Goal: Task Accomplishment & Management: Manage account settings

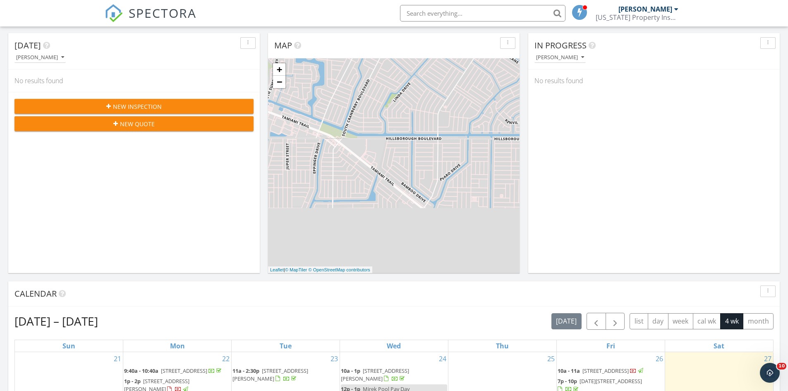
scroll to position [4, 4]
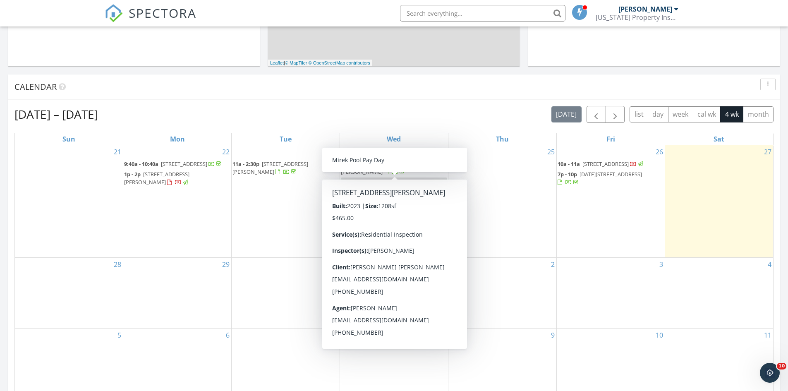
scroll to position [4, 4]
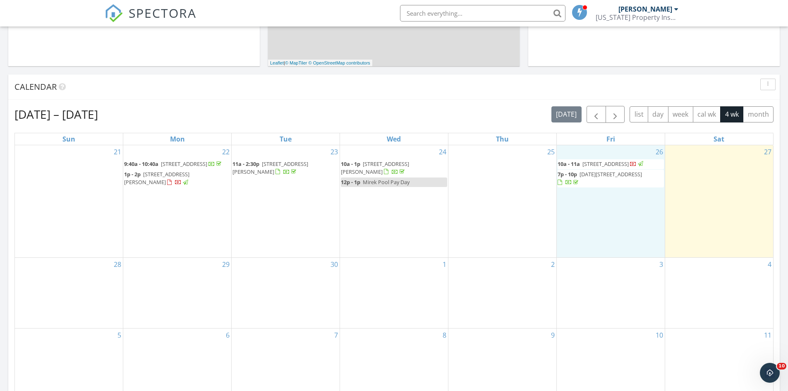
click at [571, 223] on div "26 10a - 11a 313 Shore Rd, Nokomis 34275 7p - 10p 3715 January Ave, North Port …" at bounding box center [611, 201] width 108 height 112
click at [528, 226] on div "25" at bounding box center [503, 201] width 108 height 112
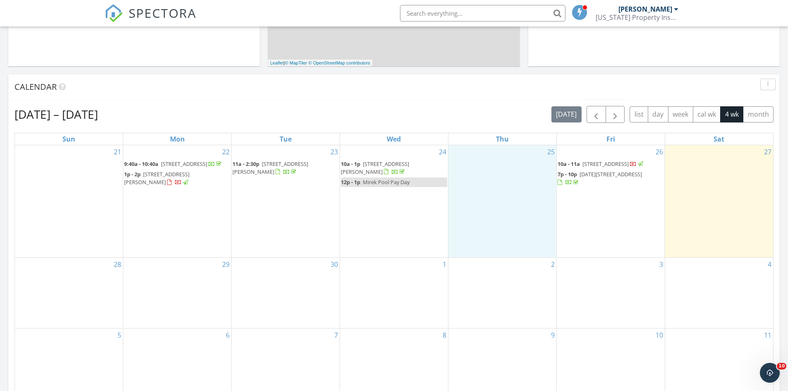
click at [608, 178] on span "3715 January Ave, North Port 34288" at bounding box center [611, 173] width 62 height 7
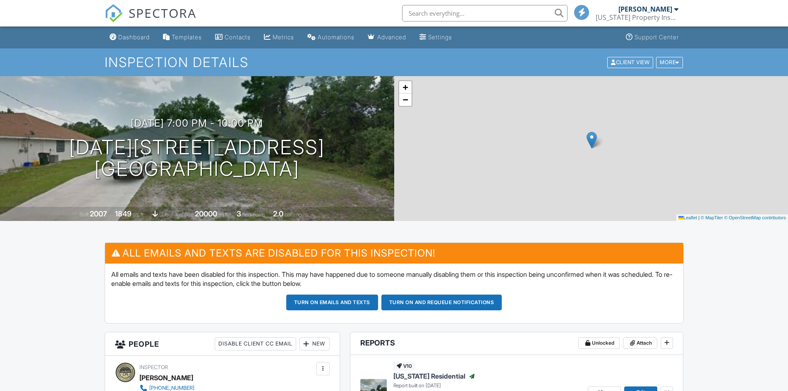
scroll to position [166, 0]
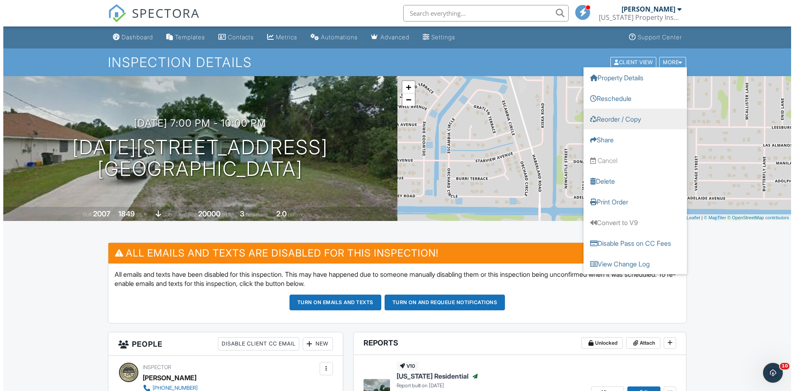
scroll to position [0, 0]
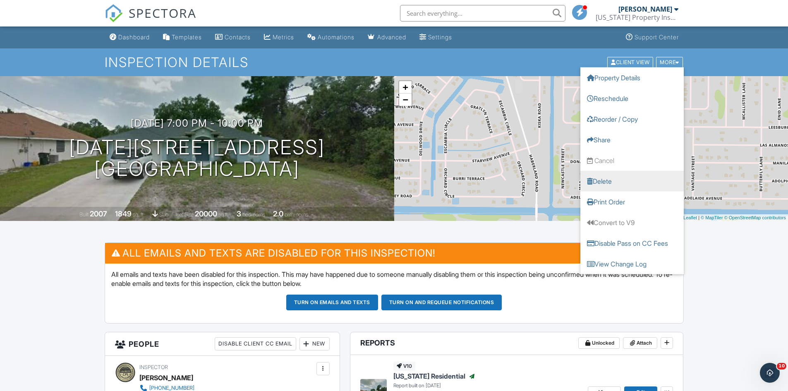
click at [606, 180] on link "Delete" at bounding box center [632, 180] width 103 height 21
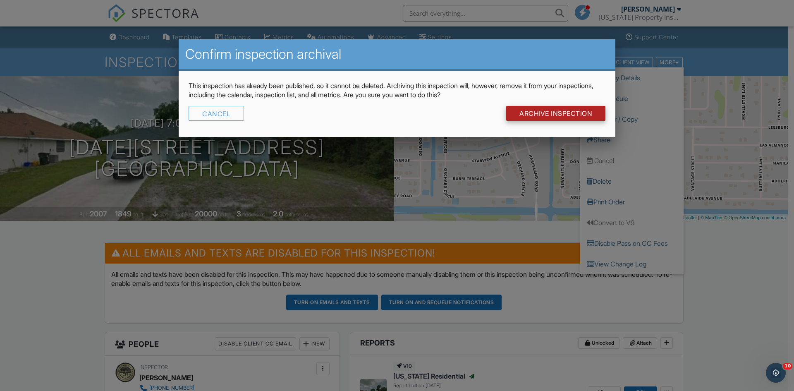
click at [563, 117] on input "Archive Inspection" at bounding box center [555, 113] width 99 height 15
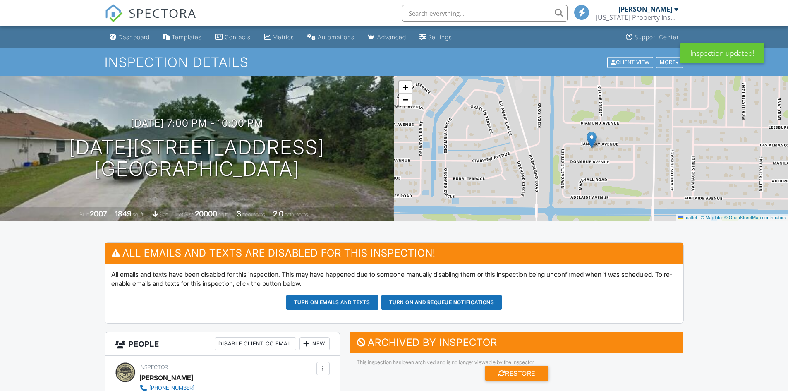
click at [137, 40] on div "Dashboard" at bounding box center [133, 37] width 31 height 7
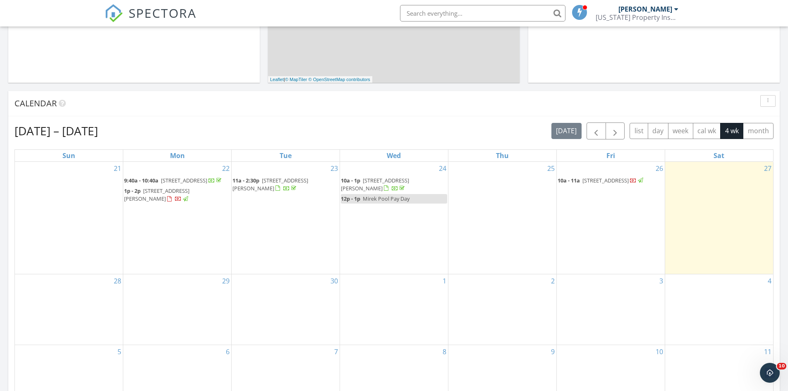
scroll to position [290, 0]
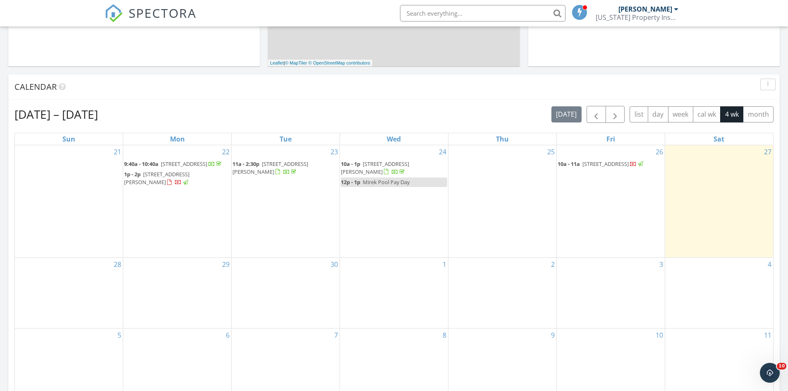
click at [609, 163] on span "[STREET_ADDRESS]" at bounding box center [606, 163] width 46 height 7
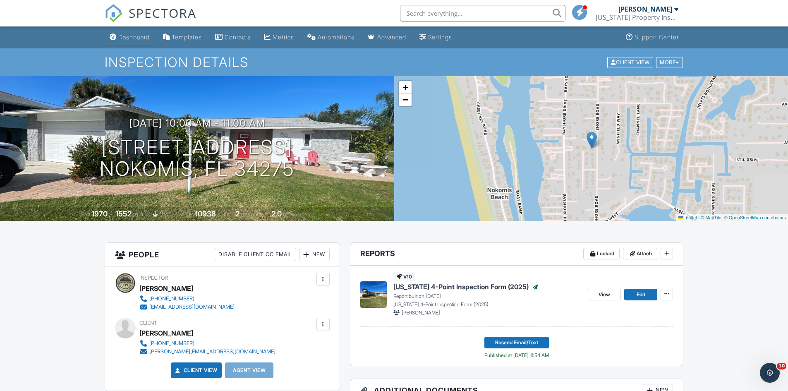
click at [149, 35] on div "Dashboard" at bounding box center [133, 37] width 31 height 7
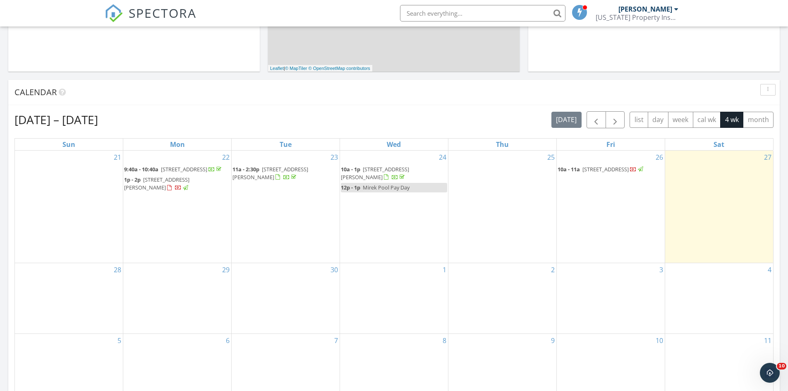
scroll to position [331, 0]
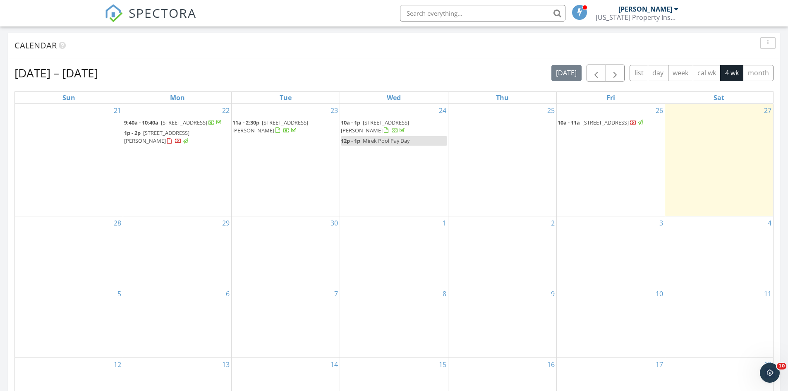
click at [185, 267] on div "29" at bounding box center [177, 251] width 108 height 70
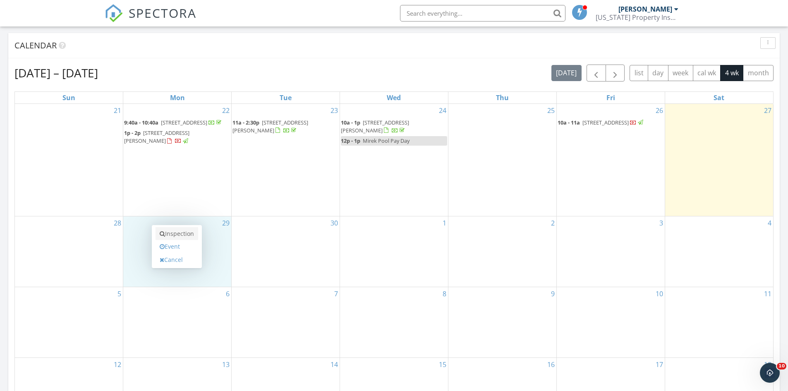
click at [178, 237] on link "Inspection" at bounding box center [177, 233] width 43 height 13
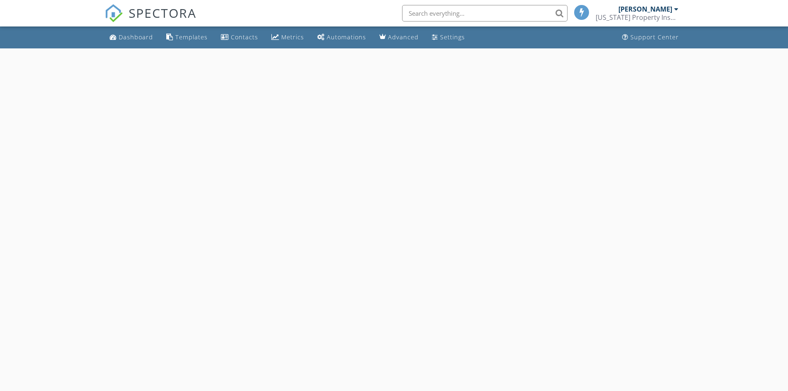
select select "8"
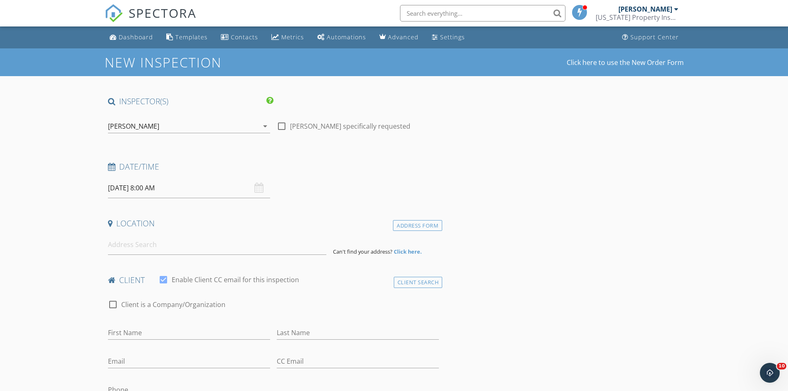
click at [120, 188] on input "[DATE] 8:00 AM" at bounding box center [189, 188] width 162 height 20
type input "09"
type input "[DATE] 9:00 AM"
click at [155, 323] on span at bounding box center [156, 325] width 6 height 8
type input "10"
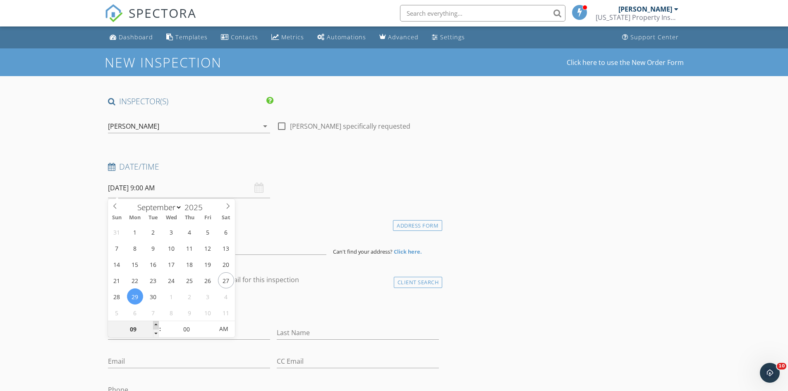
type input "09/29/2025 10:00 AM"
click at [155, 323] on span at bounding box center [156, 325] width 6 height 8
type input "11"
type input "09/29/2025 11:00 AM"
click at [155, 323] on span at bounding box center [156, 325] width 6 height 8
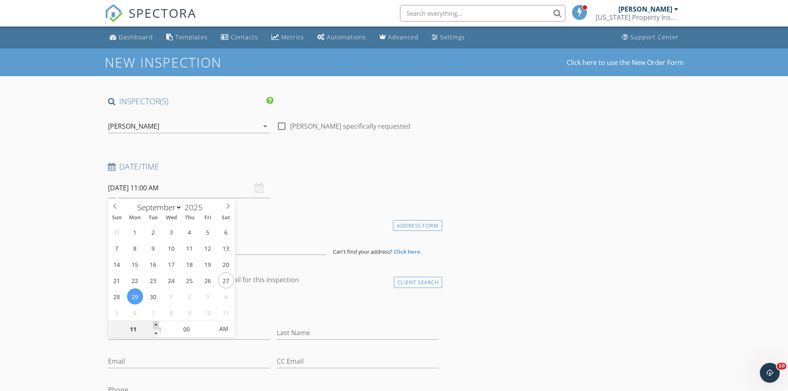
type input "12"
type input "09/29/2025 12:00 PM"
click at [155, 323] on span at bounding box center [156, 325] width 6 height 8
type input "01"
type input "09/29/2025 1:00 PM"
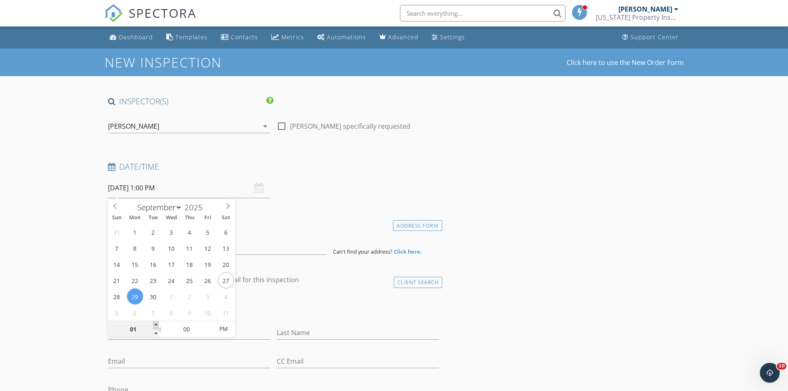
click at [154, 323] on span at bounding box center [156, 325] width 6 height 8
type input "02"
type input "09/29/2025 2:00 PM"
click at [154, 323] on span at bounding box center [156, 325] width 6 height 8
type input "03"
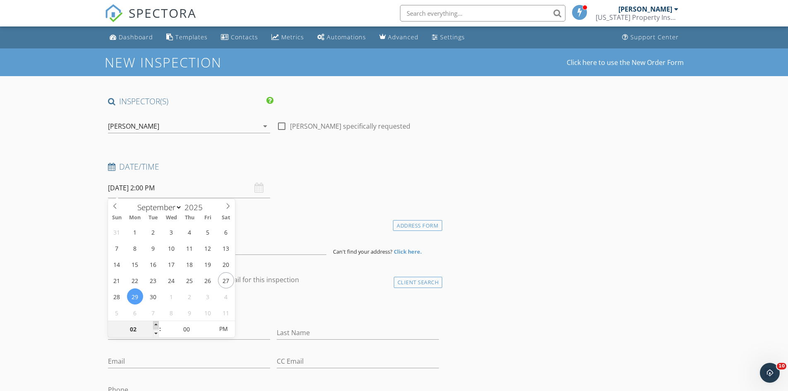
type input "09/29/2025 3:00 PM"
click at [154, 323] on span at bounding box center [156, 325] width 6 height 8
type input "04"
type input "09/29/2025 4:00 PM"
click at [154, 323] on span at bounding box center [156, 325] width 6 height 8
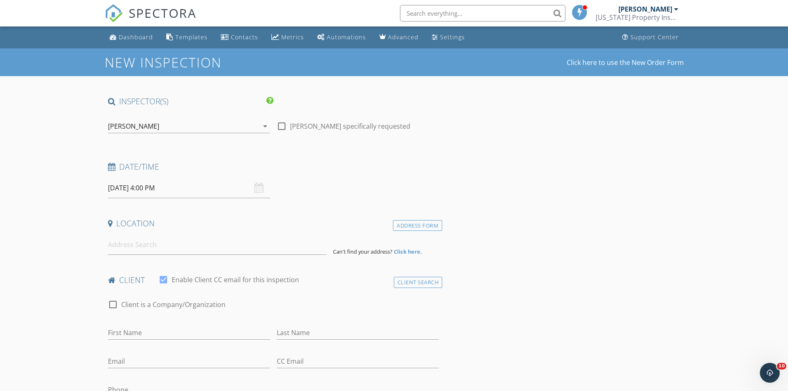
click at [146, 249] on input at bounding box center [217, 245] width 218 height 20
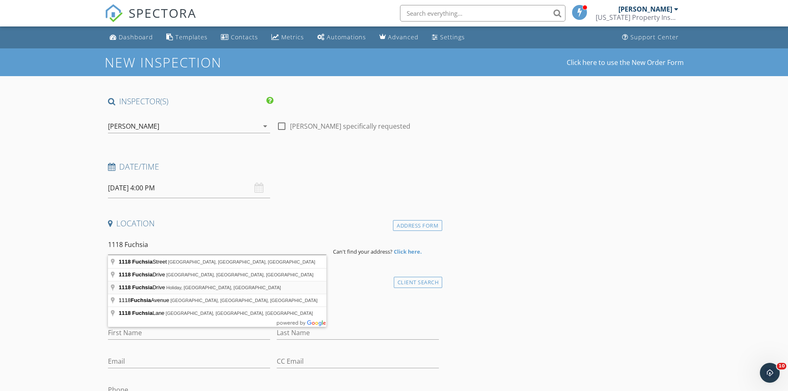
type input "1118 Fuchsia Drive, Holiday, FL, USA"
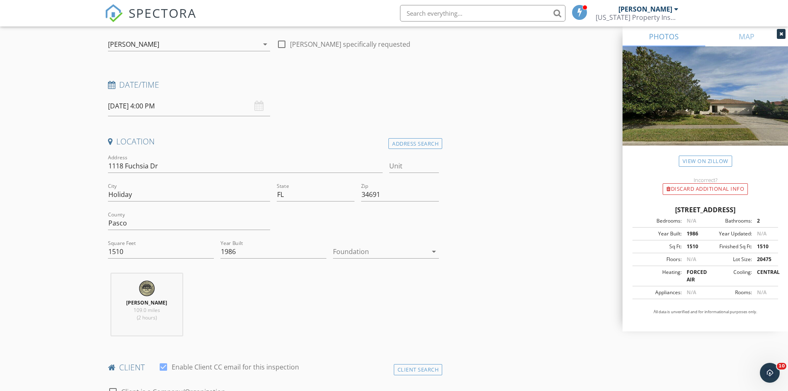
scroll to position [83, 0]
click at [349, 256] on div at bounding box center [380, 250] width 94 height 13
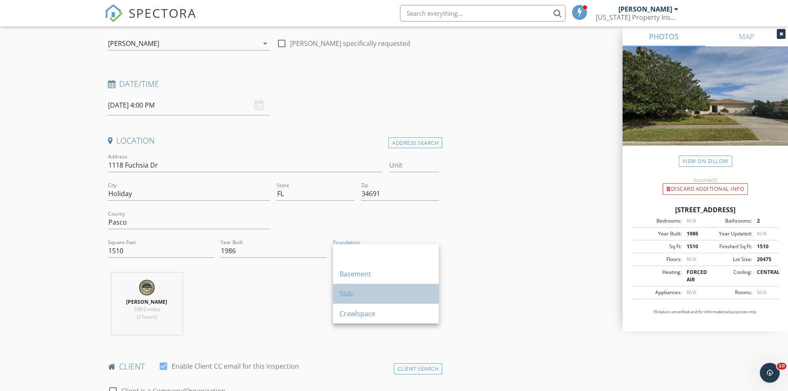
click at [348, 295] on div "Slab" at bounding box center [386, 294] width 93 height 10
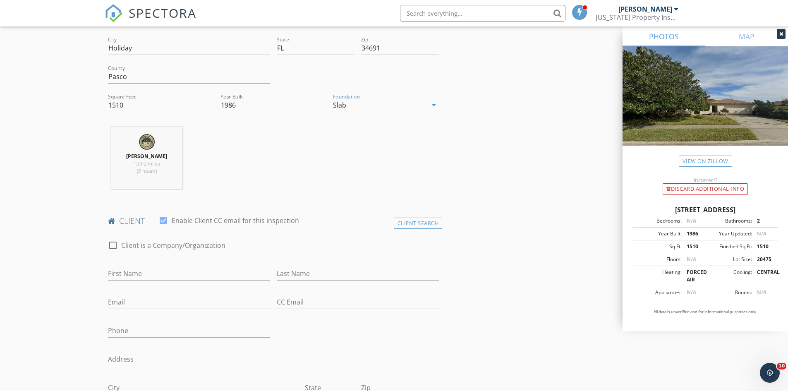
scroll to position [248, 0]
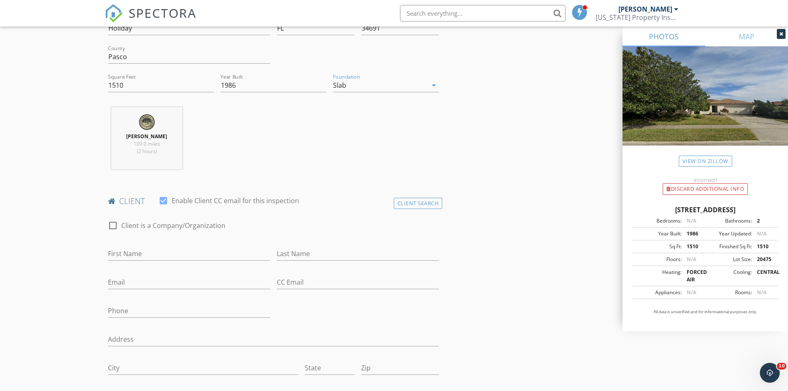
click at [151, 247] on div "First Name" at bounding box center [189, 255] width 162 height 27
click at [151, 251] on input "First Name" at bounding box center [189, 254] width 162 height 14
type input "Monika"
type input "Tomkova"
click at [170, 283] on input "Email" at bounding box center [189, 283] width 162 height 14
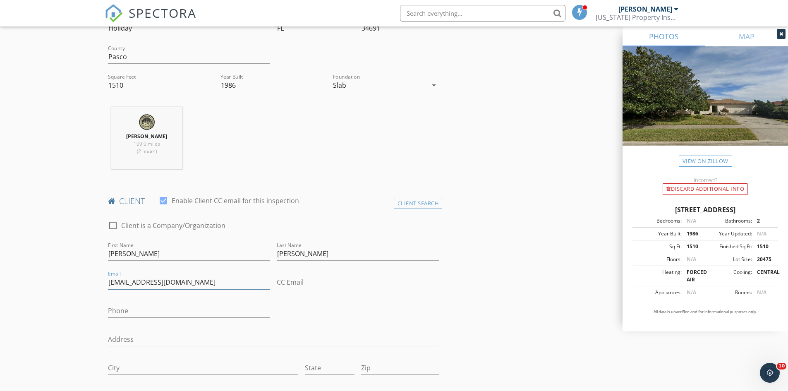
type input "tomkova1326@gmail.com"
click at [157, 312] on input "Phone" at bounding box center [189, 311] width 162 height 14
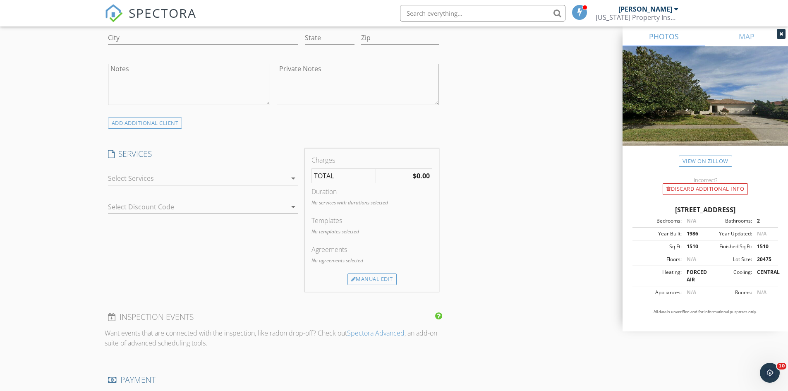
scroll to position [579, 0]
type input "727-603-0122"
click at [149, 176] on div at bounding box center [197, 177] width 179 height 13
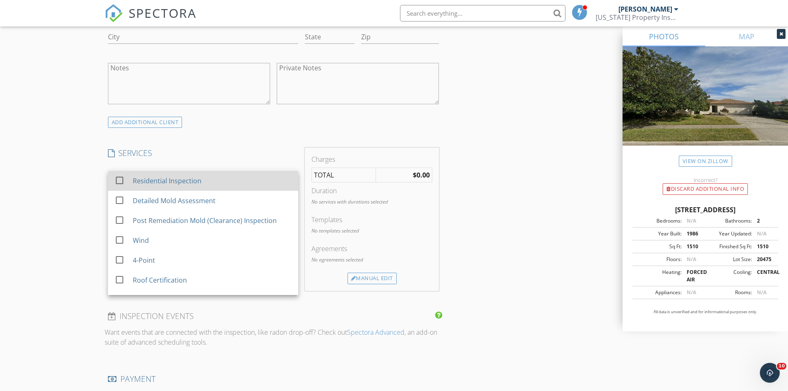
click at [144, 185] on div "Residential Inspection" at bounding box center [166, 181] width 69 height 10
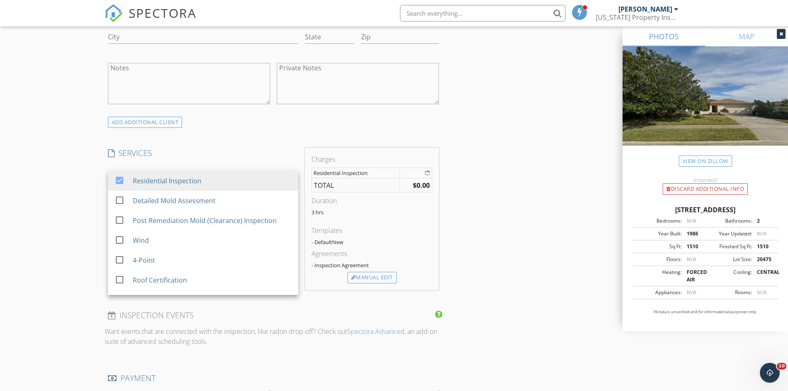
click at [86, 201] on div "New Inspection Click here to use the New Order Form INSPECTOR(S) check_box Luka…" at bounding box center [394, 191] width 788 height 1444
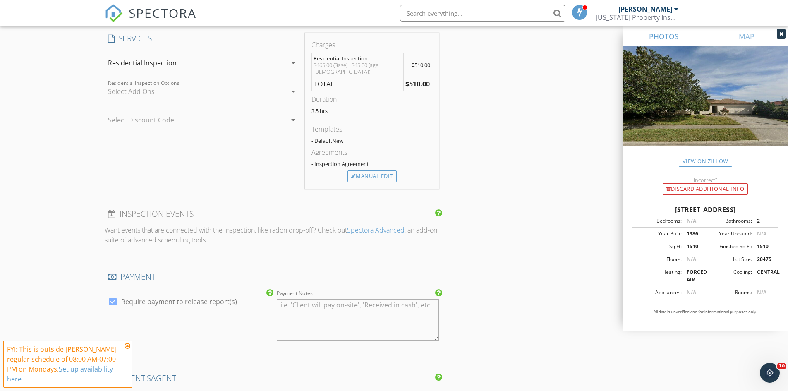
scroll to position [703, 0]
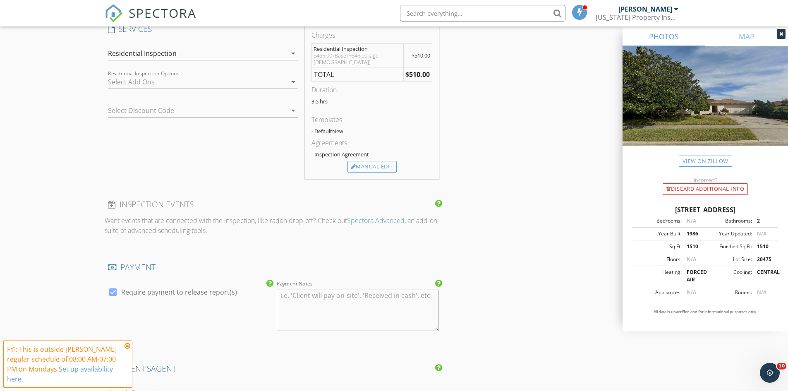
click at [127, 346] on icon at bounding box center [128, 346] width 6 height 7
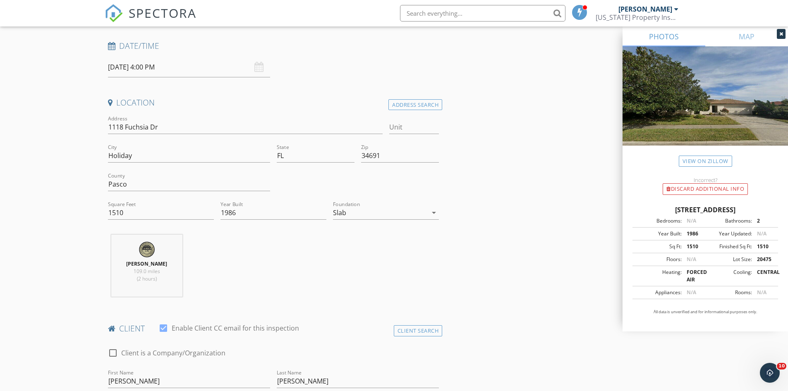
scroll to position [83, 0]
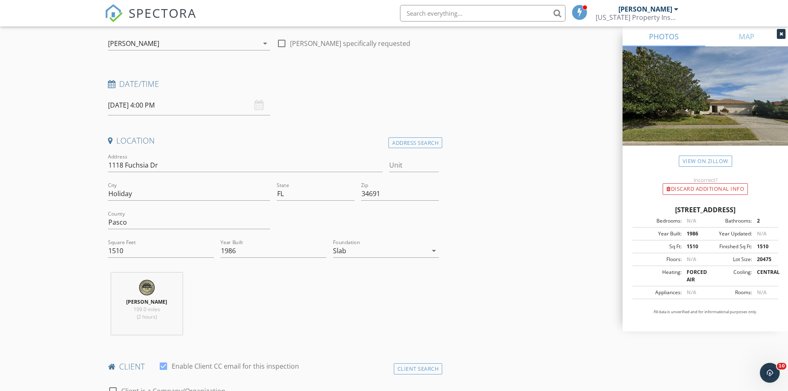
drag, startPoint x: 645, startPoint y: 213, endPoint x: 765, endPoint y: 214, distance: 120.0
click at [765, 214] on div "1118 Fuchsia Dr, Holiday FL 34691" at bounding box center [706, 210] width 146 height 10
copy div "1118 Fuchsia Dr, Holiday FL 34691"
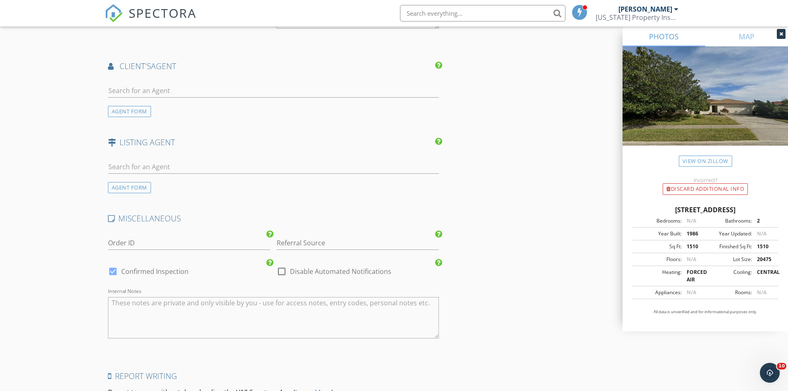
scroll to position [1109, 0]
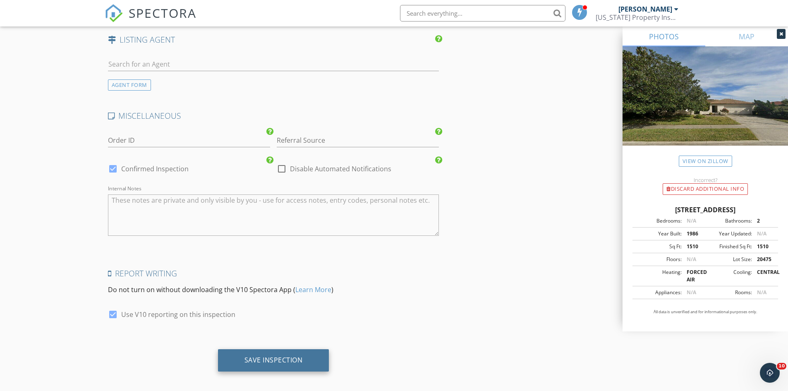
click at [255, 356] on div "Save Inspection" at bounding box center [274, 360] width 58 height 8
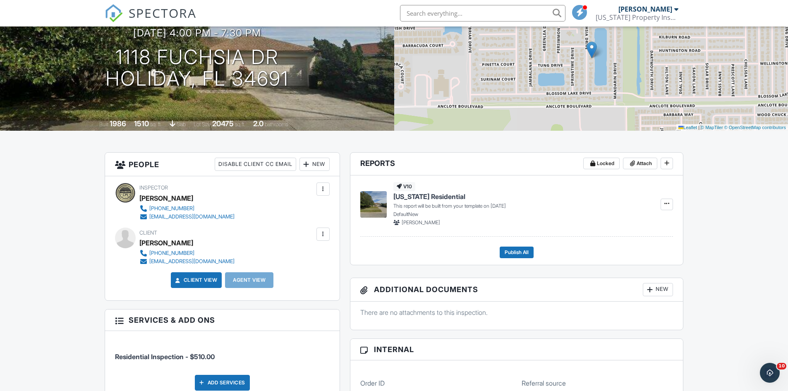
scroll to position [83, 0]
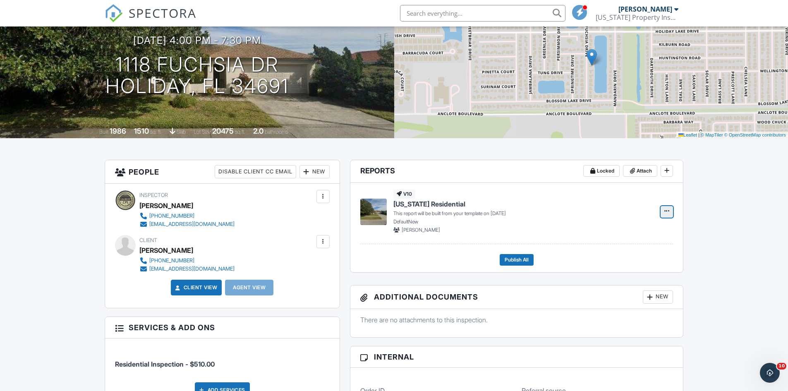
click at [666, 214] on span at bounding box center [667, 211] width 8 height 8
click at [619, 235] on input "Build Now" at bounding box center [625, 234] width 84 height 19
drag, startPoint x: 595, startPoint y: 217, endPoint x: 625, endPoint y: 212, distance: 29.8
click at [596, 216] on p "Building report from template..." at bounding box center [523, 213] width 258 height 7
click at [667, 211] on icon at bounding box center [667, 211] width 5 height 6
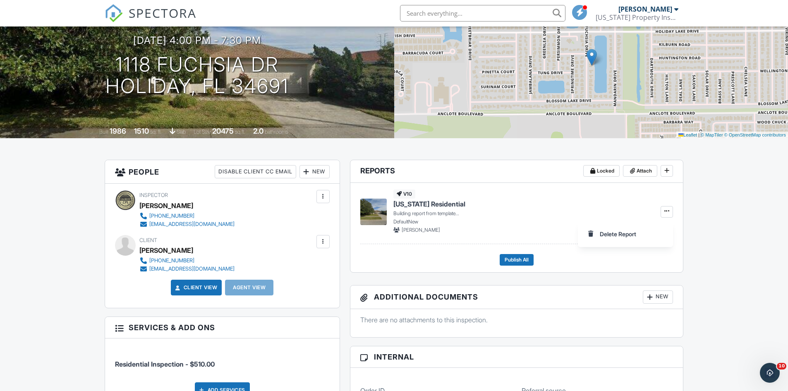
click at [516, 218] on p "DefaultNew" at bounding box center [523, 221] width 258 height 7
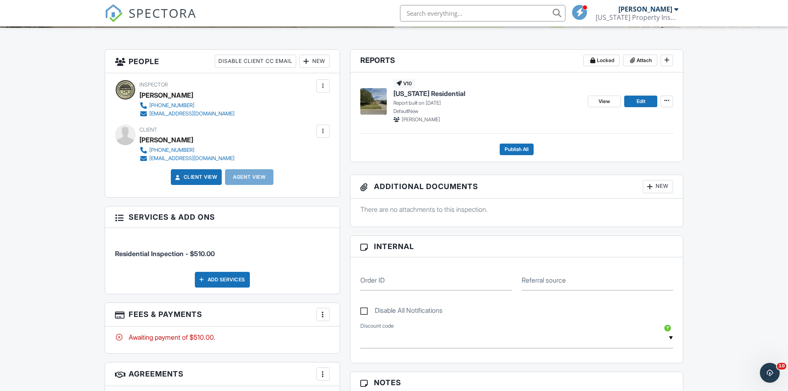
scroll to position [70, 0]
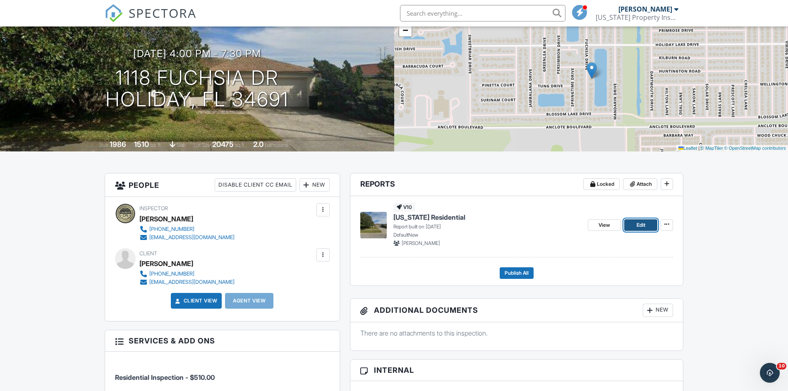
click at [643, 225] on span "Edit" at bounding box center [641, 225] width 9 height 8
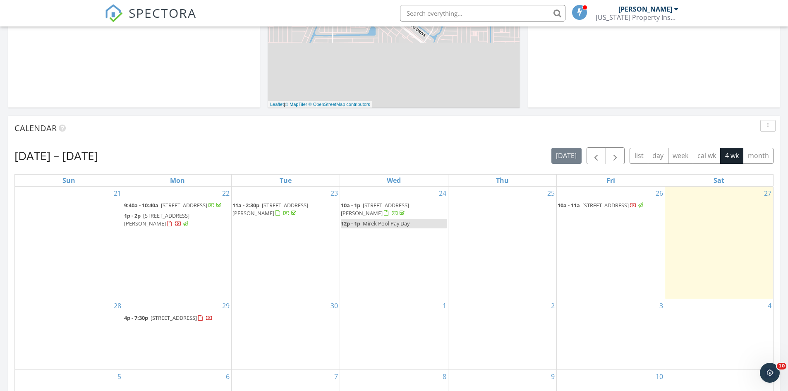
scroll to position [331, 0]
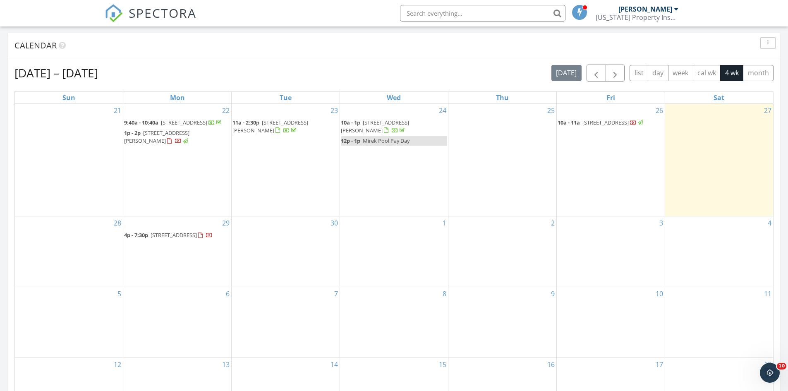
click at [383, 253] on div "1" at bounding box center [394, 251] width 108 height 70
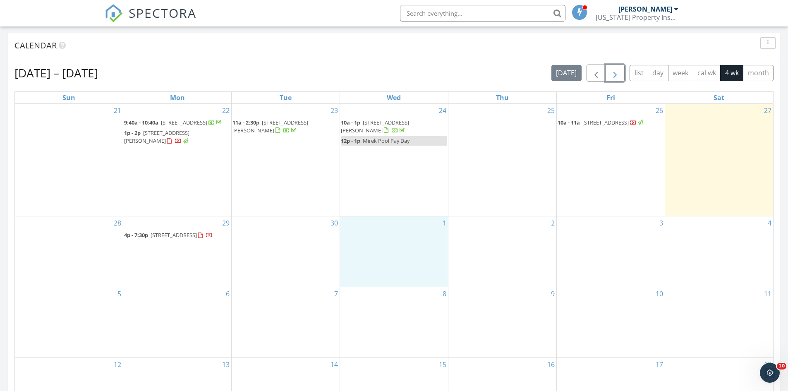
click at [613, 75] on span "button" at bounding box center [615, 73] width 10 height 10
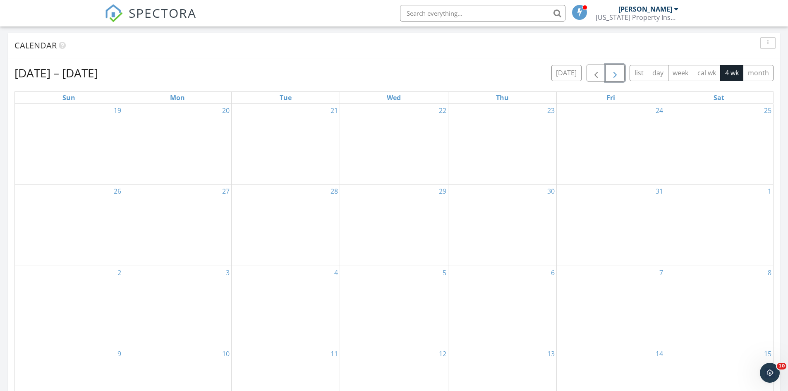
click at [376, 126] on div "22" at bounding box center [394, 144] width 108 height 81
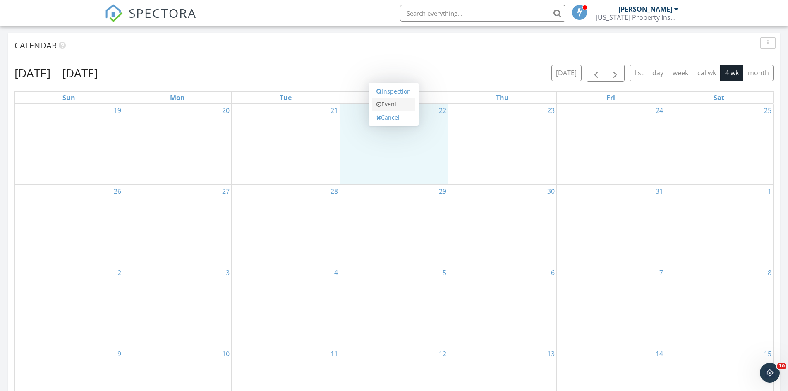
click at [382, 105] on link "Event" at bounding box center [393, 104] width 43 height 13
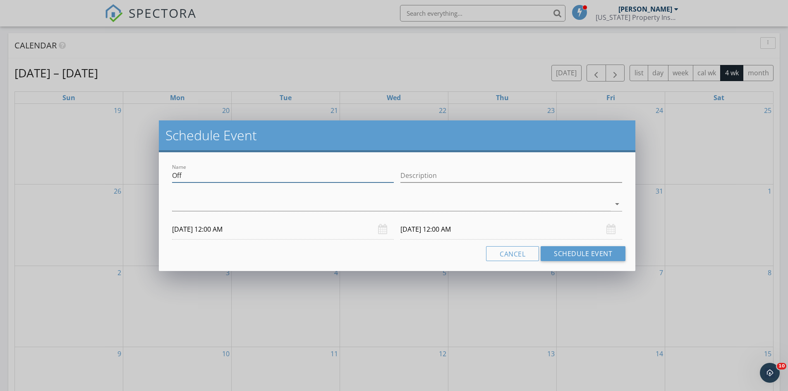
click at [279, 181] on input "Off" at bounding box center [283, 176] width 222 height 14
type input "O"
type input "Mirek Pool Payday"
click at [223, 230] on input "10/22/2025 12:00 AM" at bounding box center [283, 229] width 222 height 20
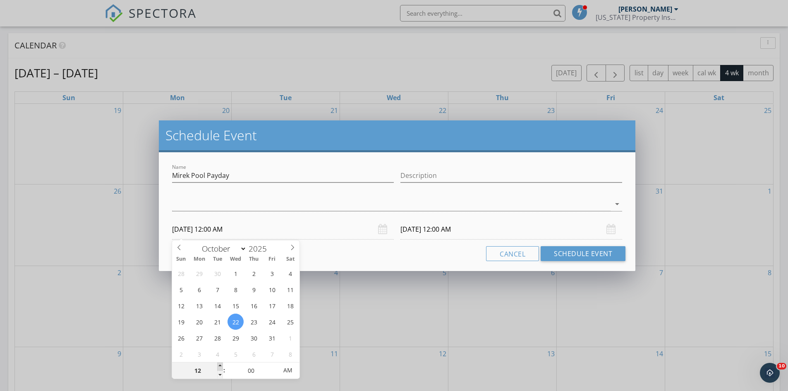
type input "01"
type input "10/22/2025 1:00 AM"
click at [220, 365] on span at bounding box center [220, 366] width 6 height 8
type input "10/23/2025 1:00 AM"
type input "02"
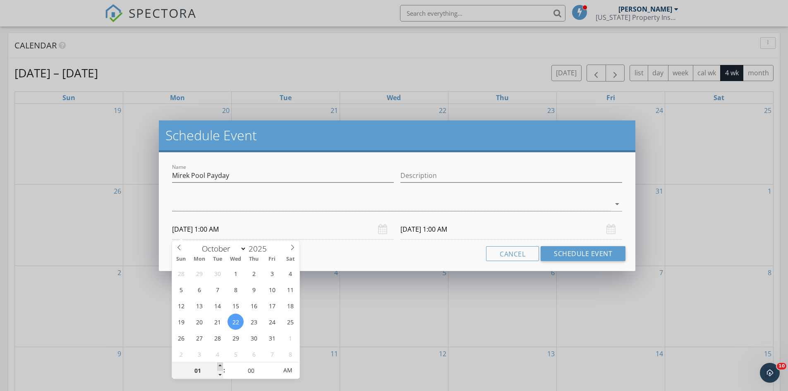
type input "10/22/2025 2:00 AM"
click at [220, 365] on span at bounding box center [220, 366] width 6 height 8
type input "10/23/2025 2:00 AM"
type input "03"
type input "10/22/2025 3:00 AM"
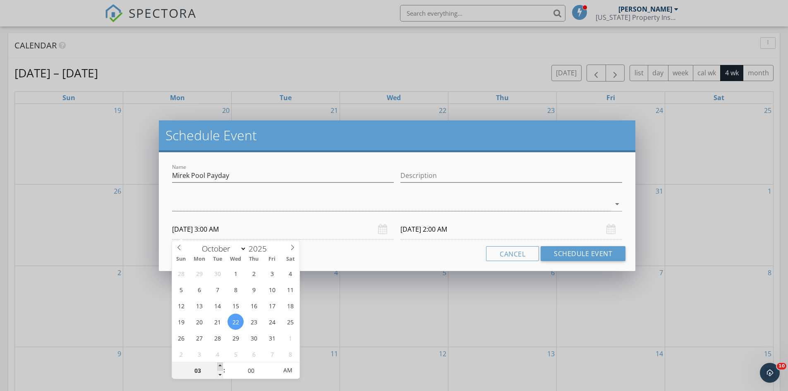
click at [220, 365] on span at bounding box center [220, 366] width 6 height 8
type input "10/23/2025 3:00 AM"
type input "04"
type input "10/22/2025 4:00 AM"
click at [220, 365] on span at bounding box center [220, 366] width 6 height 8
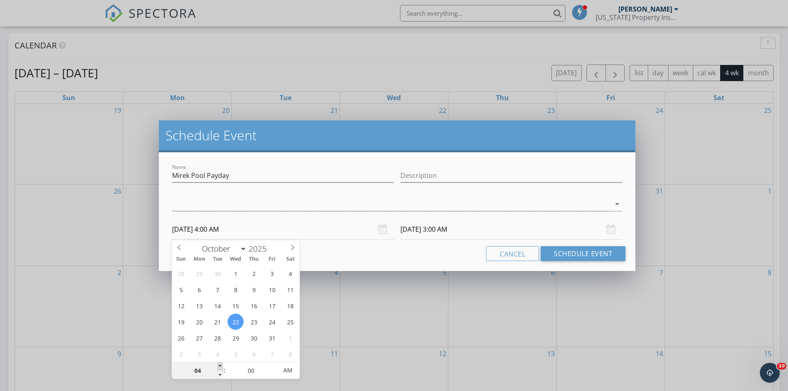
type input "05"
type input "10/22/2025 5:00 AM"
click at [220, 365] on span at bounding box center [220, 366] width 6 height 8
type input "06"
type input "10/22/2025 6:00 AM"
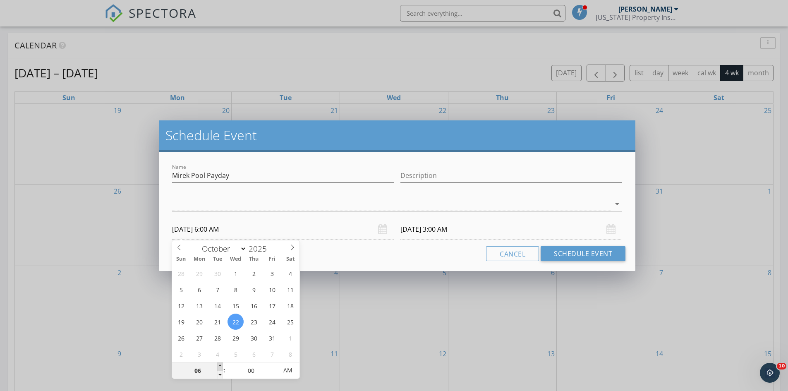
click at [220, 365] on span at bounding box center [220, 366] width 6 height 8
type input "07"
type input "10/22/2025 7:00 AM"
click at [220, 365] on span at bounding box center [220, 366] width 6 height 8
type input "08"
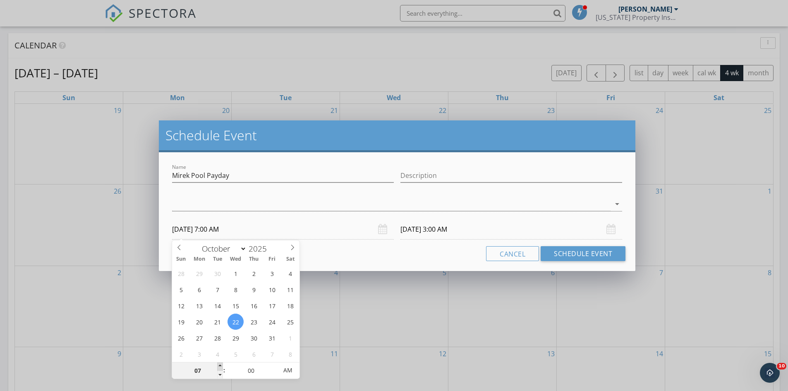
type input "10/22/2025 8:00 AM"
click at [220, 365] on span at bounding box center [220, 366] width 6 height 8
type input "09"
type input "10/22/2025 9:00 AM"
click at [220, 366] on span at bounding box center [220, 366] width 6 height 8
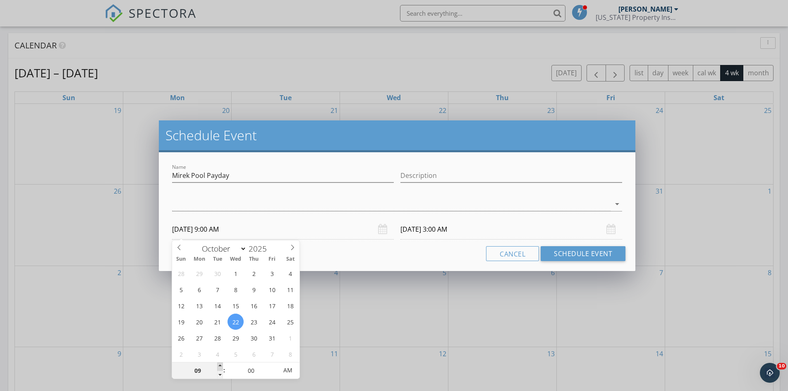
type input "10"
type input "10/22/2025 10:00 AM"
click at [220, 366] on span at bounding box center [220, 366] width 6 height 8
type input "10/23/2025 10:00 AM"
type input "11"
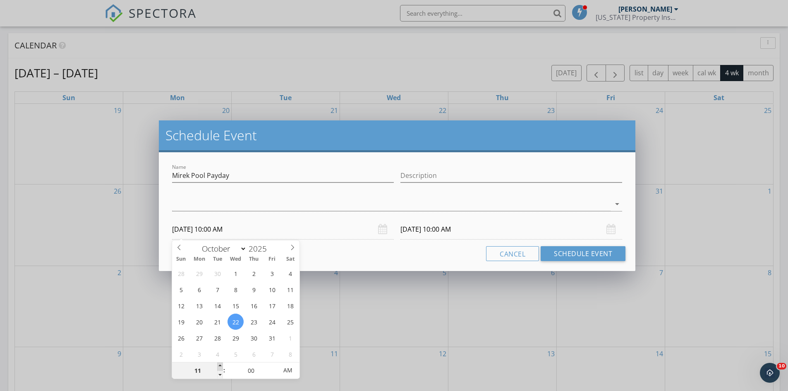
type input "10/22/2025 11:00 AM"
click at [220, 366] on span at bounding box center [220, 366] width 6 height 8
type input "10/23/2025 11:00 AM"
type input "12"
type input "10/22/2025 12:00 PM"
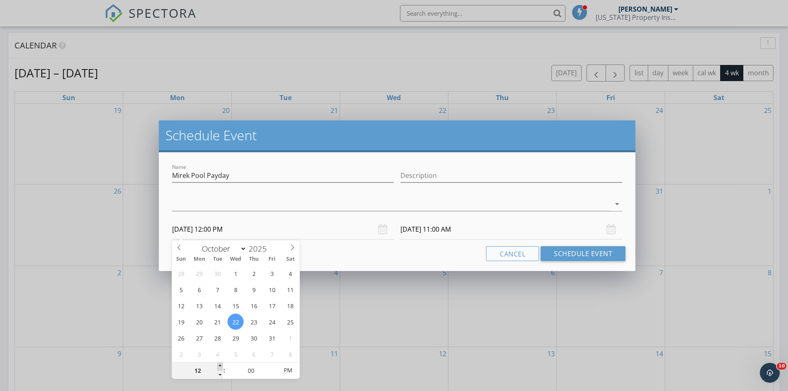
click at [220, 366] on span at bounding box center [220, 366] width 6 height 8
type input "10/23/2025 12:00 PM"
type input "01"
type input "10/22/2025 1:00 PM"
click at [220, 366] on span at bounding box center [220, 366] width 6 height 8
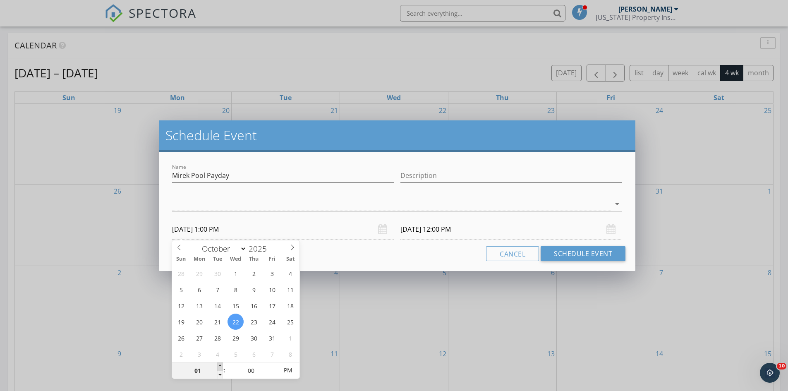
type input "02"
type input "10/22/2025 2:00 PM"
click at [220, 366] on span at bounding box center [220, 366] width 6 height 8
type input "03"
type input "10/22/2025 3:00 PM"
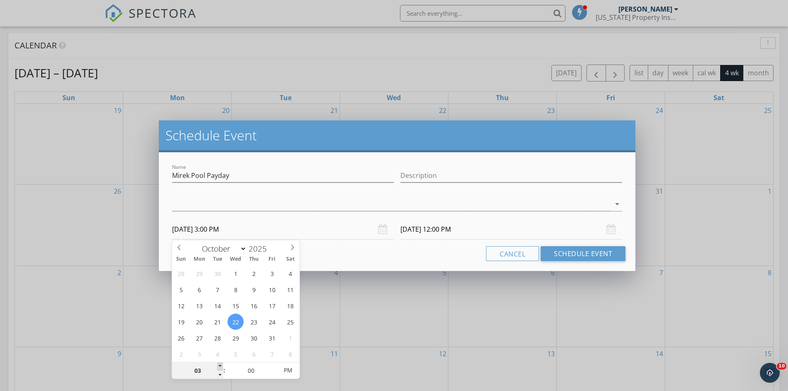
click at [220, 366] on span at bounding box center [220, 366] width 6 height 8
type input "04"
type input "10/22/2025 4:00 PM"
click at [220, 366] on span at bounding box center [220, 366] width 6 height 8
type input "10/23/2025 4:00 PM"
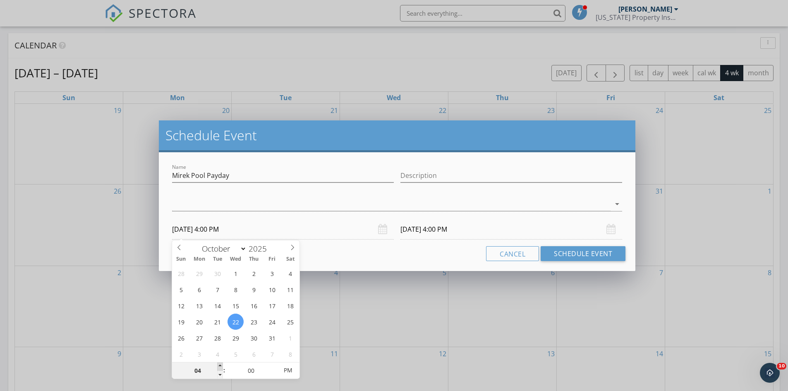
type input "05"
type input "10/22/2025 5:00 PM"
click at [220, 366] on span at bounding box center [220, 366] width 6 height 8
click at [436, 233] on input "10/23/2025 5:00 PM" at bounding box center [512, 229] width 222 height 20
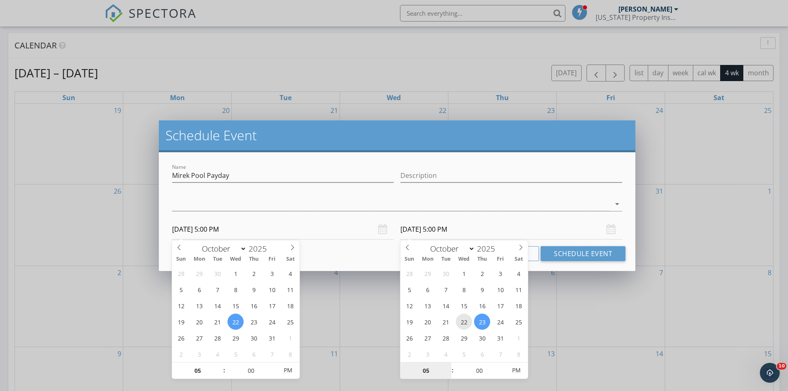
type input "10/22/2025 5:00 PM"
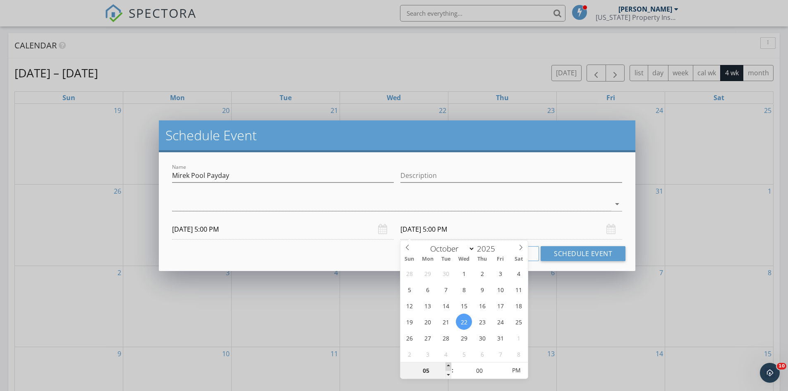
type input "06"
type input "10/22/2025 6:00 PM"
click at [449, 365] on span at bounding box center [449, 366] width 6 height 8
type input "07"
type input "10/22/2025 7:00 PM"
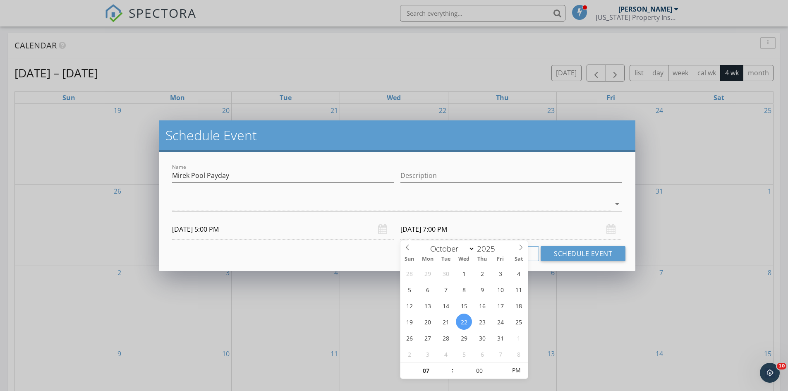
drag, startPoint x: 448, startPoint y: 365, endPoint x: 451, endPoint y: 362, distance: 4.7
click at [448, 365] on span at bounding box center [449, 366] width 6 height 8
click at [279, 204] on div at bounding box center [391, 204] width 439 height 14
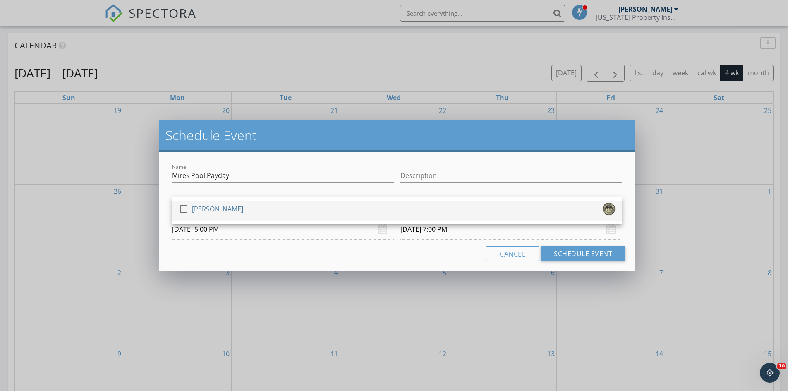
click at [266, 212] on div "check_box_outline_blank Lukasz Kita" at bounding box center [397, 210] width 437 height 17
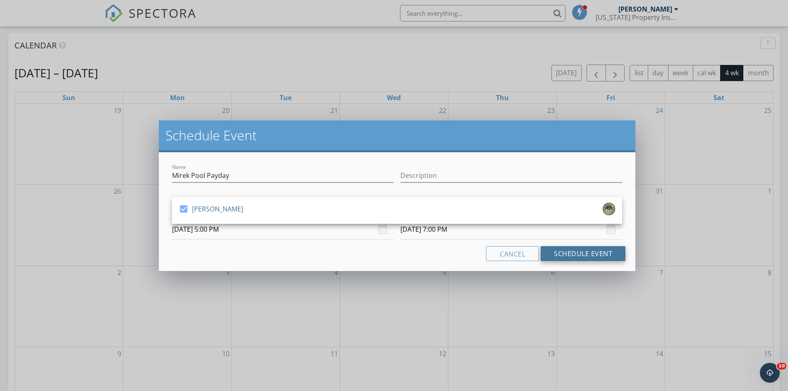
click at [601, 254] on button "Schedule Event" at bounding box center [583, 253] width 85 height 15
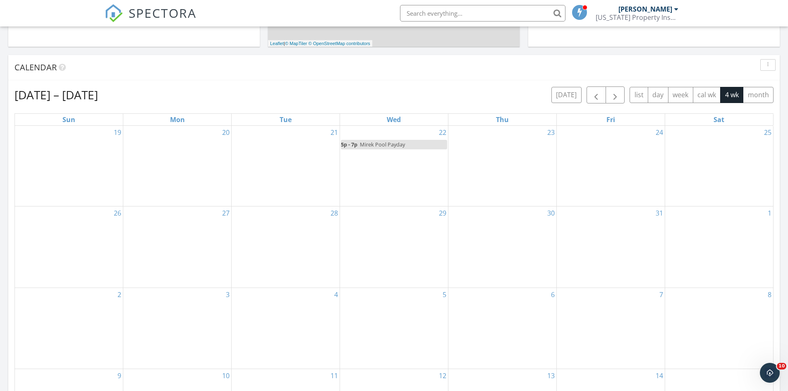
scroll to position [207, 0]
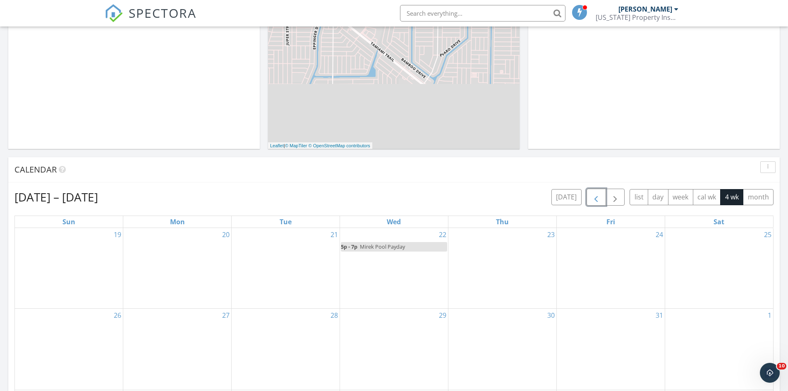
click at [593, 201] on span "button" at bounding box center [596, 197] width 10 height 10
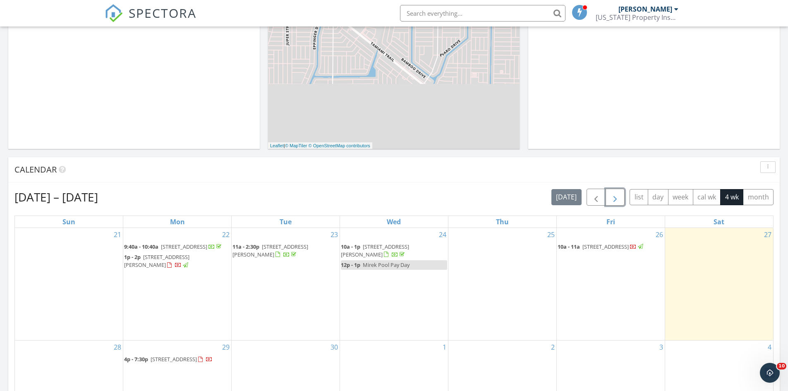
click at [615, 202] on span "button" at bounding box center [615, 197] width 10 height 10
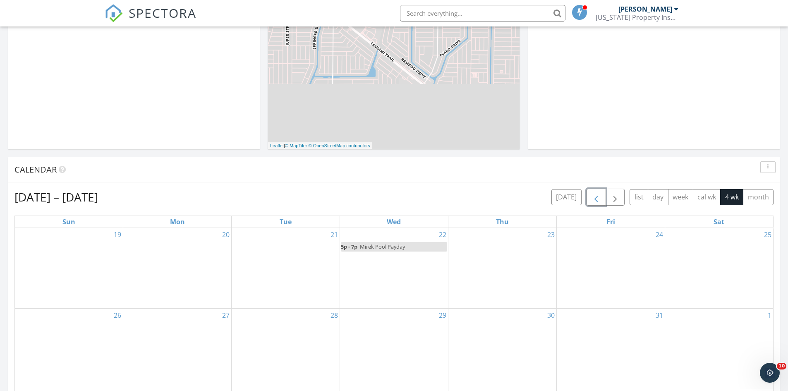
click at [593, 196] on span "button" at bounding box center [596, 197] width 10 height 10
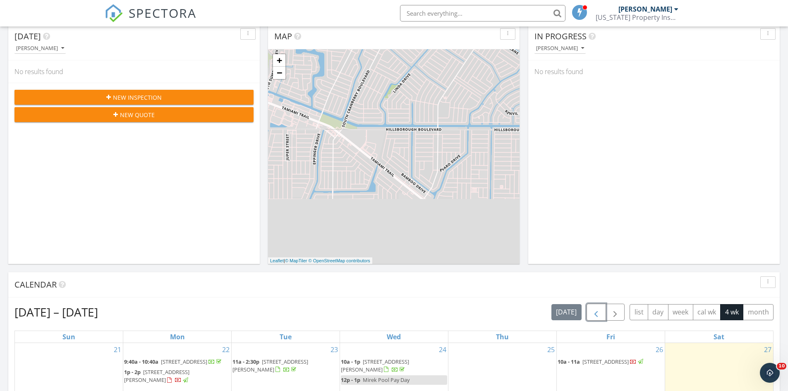
scroll to position [0, 0]
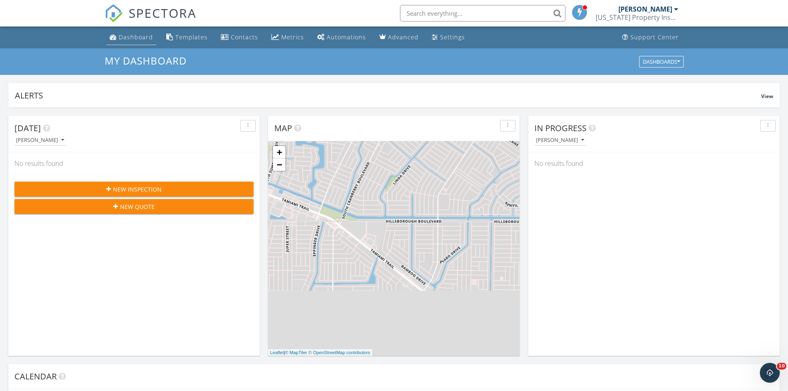
click at [129, 34] on div "Dashboard" at bounding box center [136, 37] width 34 height 8
